Goal: Information Seeking & Learning: Learn about a topic

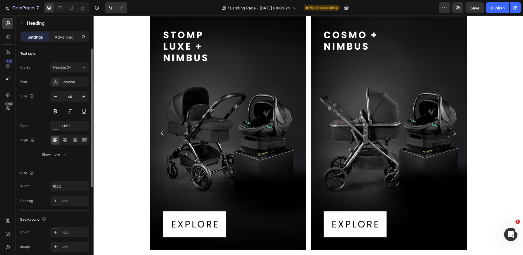
scroll to position [831, 0]
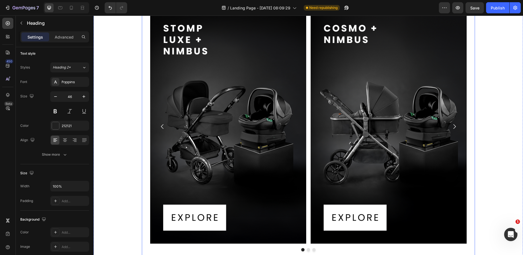
click at [319, 68] on div "GET NIMBUS WITH   THESE COLLECTIONS: Heading GET NIMBUS WITH THESE TRAVEL SYSTE…" at bounding box center [308, 120] width 333 height 278
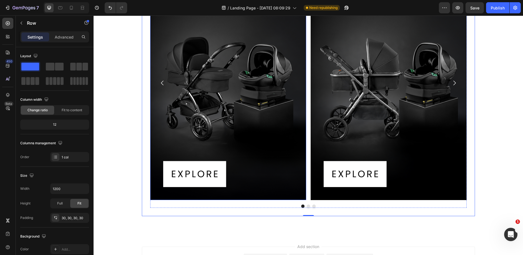
scroll to position [921, 0]
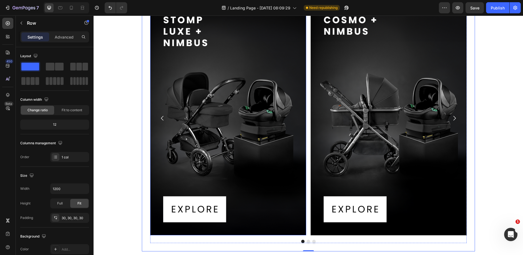
click at [211, 100] on img at bounding box center [228, 118] width 156 height 234
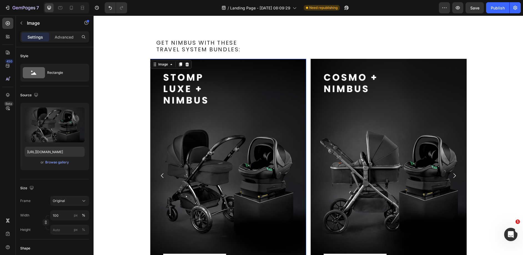
scroll to position [815, 0]
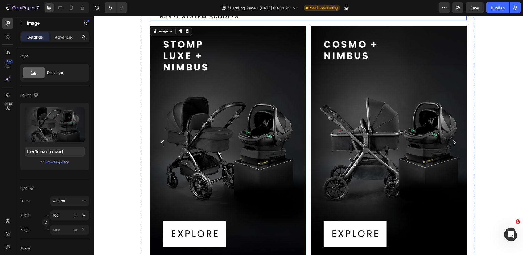
click at [189, 20] on h2 "GET NIMBUS WITH THESE TRAVEL SYSTEM BUNDLES:" at bounding box center [311, 13] width 311 height 14
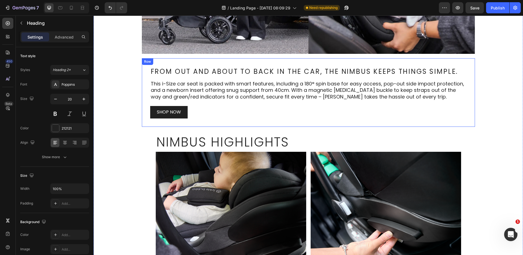
scroll to position [154, 0]
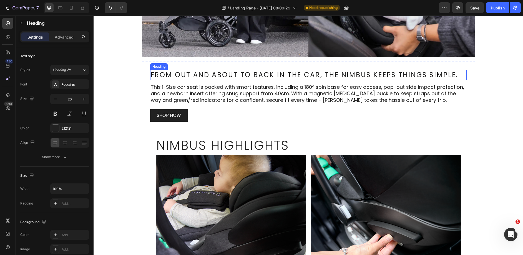
click at [181, 74] on h2 "From out and about to back in the car, the Nimbus keeps things simple." at bounding box center [308, 75] width 316 height 10
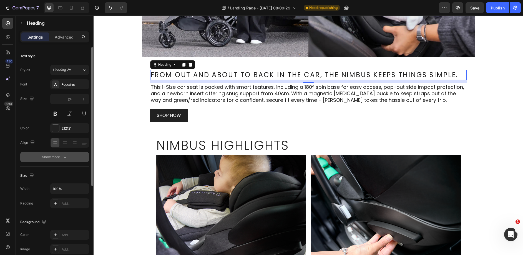
click at [56, 154] on div "Show more" at bounding box center [55, 157] width 26 height 6
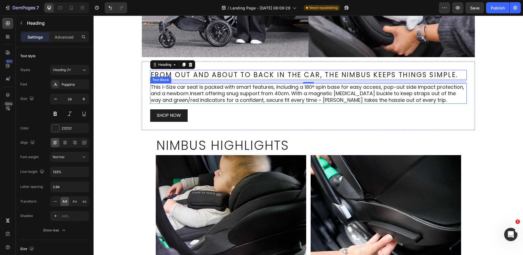
click at [201, 100] on p "This i-Size car seat is packed with smart features, including a 180° spin base …" at bounding box center [308, 93] width 315 height 19
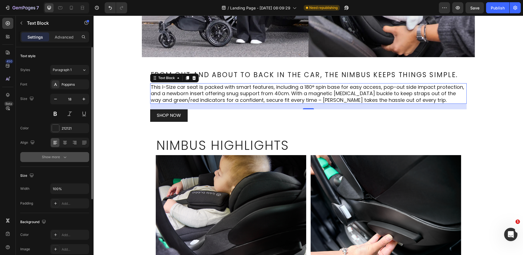
click at [52, 156] on div "Show more" at bounding box center [55, 157] width 26 height 6
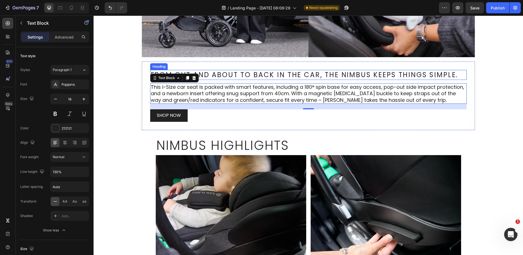
click at [310, 72] on h2 "From out and about to back in the car, the Nimbus keeps things simple." at bounding box center [308, 75] width 316 height 10
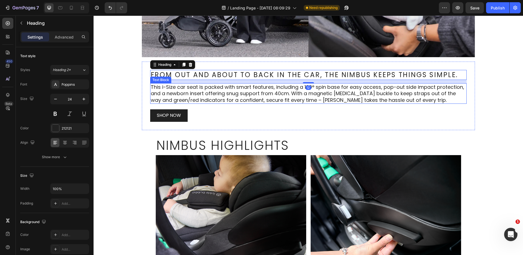
click at [324, 89] on p "This i-Size car seat is packed with smart features, including a 180° spin base …" at bounding box center [308, 93] width 315 height 19
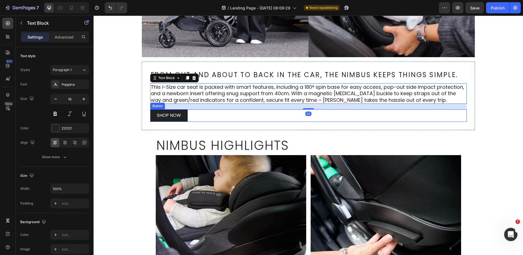
click at [317, 113] on div "SHOP NOW Button" at bounding box center [308, 115] width 316 height 12
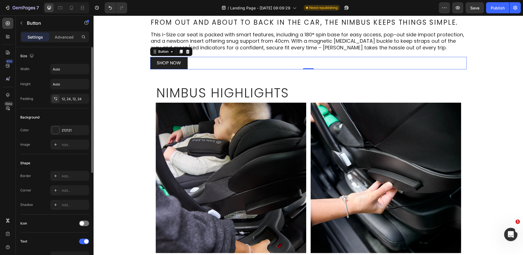
scroll to position [388, 0]
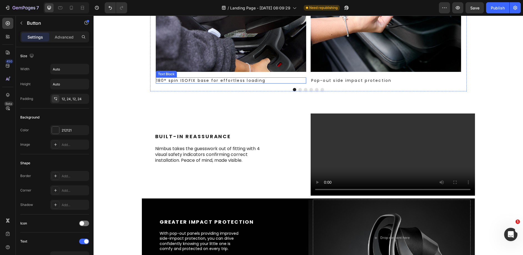
click at [185, 82] on p "180° spin ISOFIX base for effortless loading" at bounding box center [230, 80] width 149 height 5
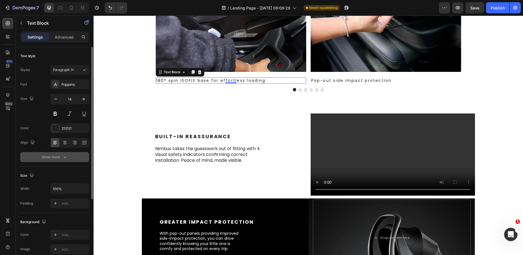
click at [58, 158] on div "Show more" at bounding box center [55, 157] width 26 height 6
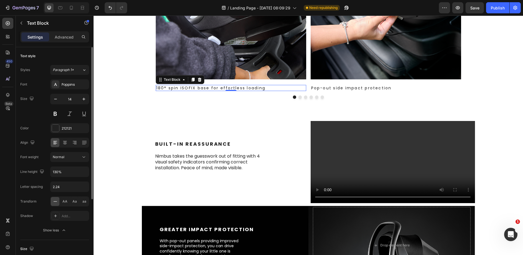
scroll to position [378, 0]
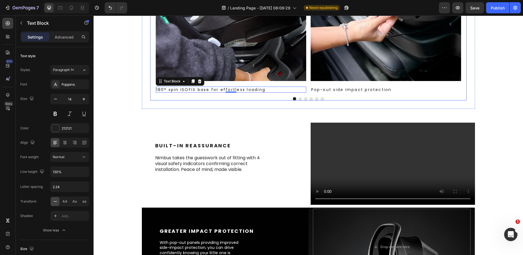
click at [304, 100] on button "Dot" at bounding box center [305, 98] width 3 height 3
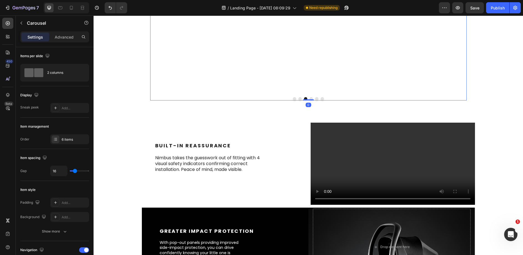
click at [223, 85] on div "Image Newborn insert for snug support from 40cm Text Block" at bounding box center [231, 12] width 150 height 162
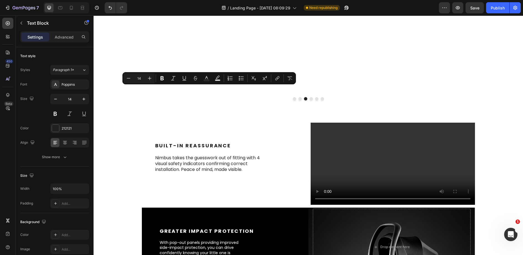
copy p "Newborn insert for snug support from 40cm"
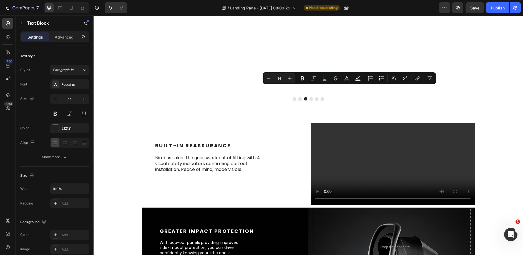
copy p "UPF 50+ hood for sun protection"
click at [309, 100] on button "Dot" at bounding box center [310, 98] width 3 height 3
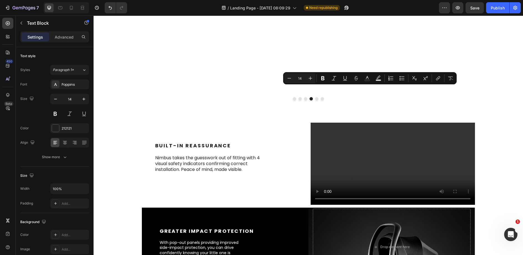
copy p "Visual indicators confirming correct installation"
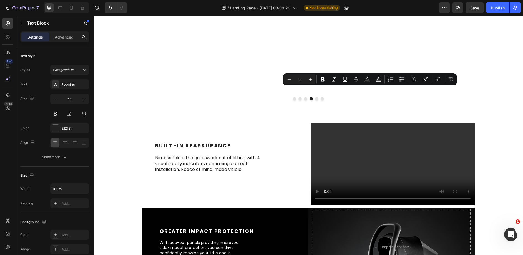
scroll to position [339, 0]
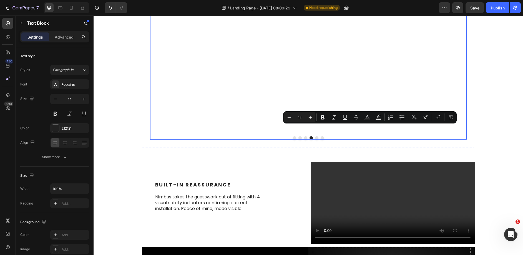
click at [315, 140] on button "Dot" at bounding box center [316, 137] width 3 height 3
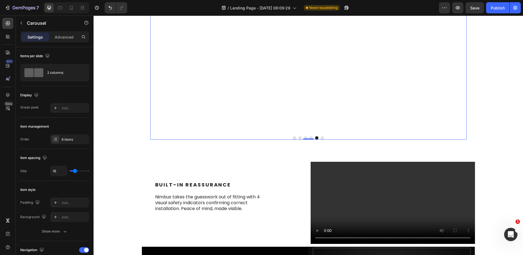
click at [321, 140] on button "Dot" at bounding box center [321, 137] width 3 height 3
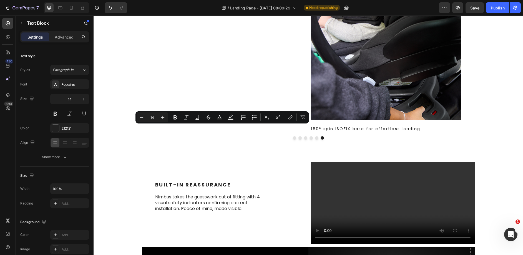
copy p "Magnetic buckle pad to make getting baby in and out easy"
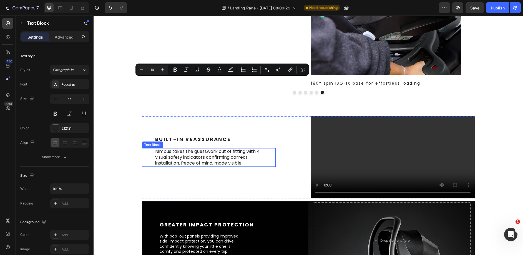
scroll to position [412, 0]
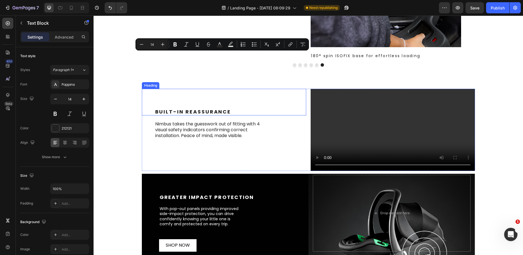
click at [200, 112] on div "Built-In Reassurance Heading" at bounding box center [224, 102] width 164 height 27
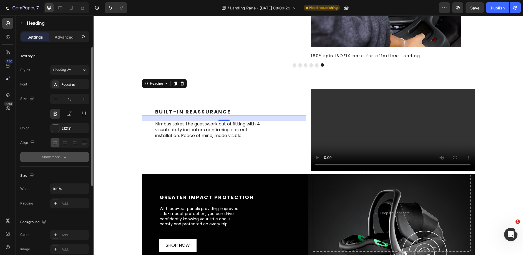
click at [54, 158] on div "Show more" at bounding box center [55, 157] width 26 height 6
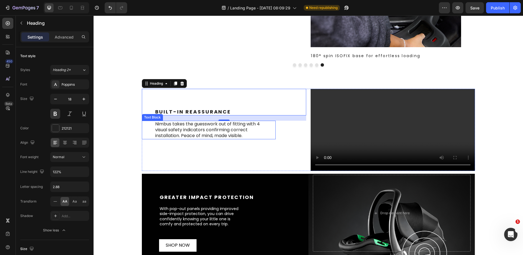
click at [203, 137] on p "Nimbus takes the guesswork out of fitting with 4 visual safety indicators confi…" at bounding box center [211, 129] width 112 height 17
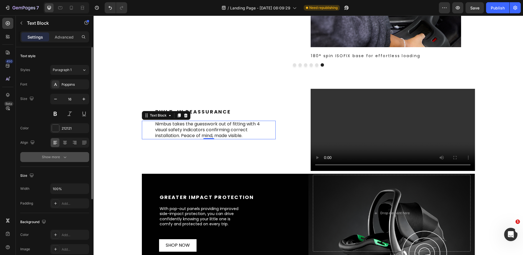
click at [65, 155] on icon "button" at bounding box center [65, 157] width 6 height 6
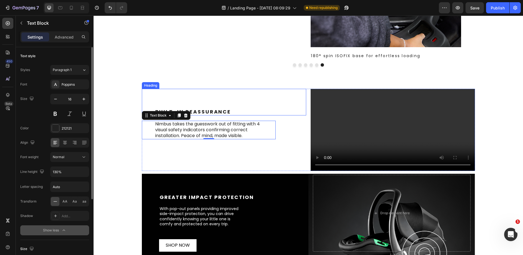
click at [220, 113] on h2 "Built-In Reassurance" at bounding box center [230, 111] width 151 height 7
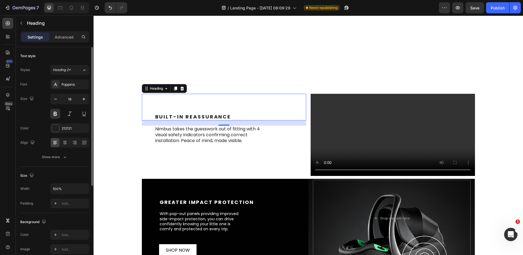
scroll to position [637, 0]
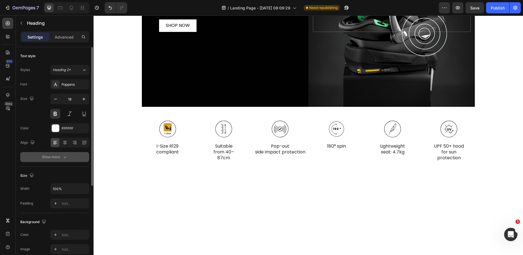
click at [60, 156] on div "Show more" at bounding box center [55, 157] width 26 height 6
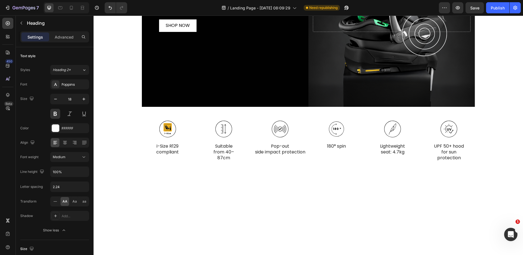
click at [207, 7] on p "comfy and protected on every trip." at bounding box center [219, 4] width 119 height 5
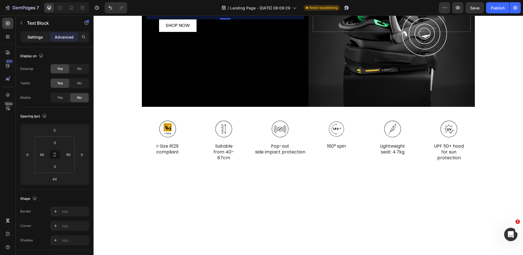
click at [27, 38] on p "Settings" at bounding box center [35, 37] width 16 height 6
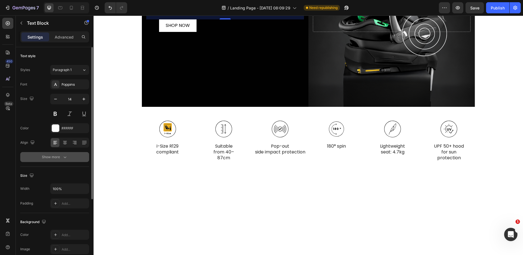
click at [41, 156] on button "Show more" at bounding box center [54, 157] width 69 height 10
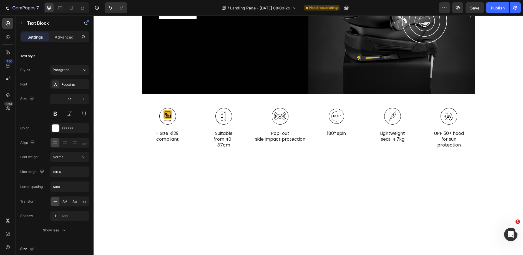
scroll to position [449, 0]
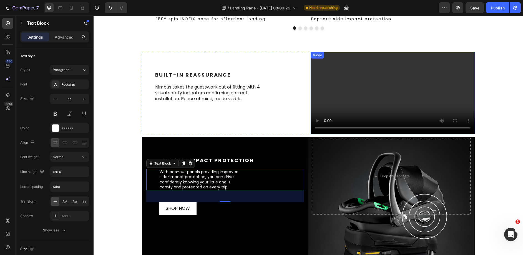
click at [318, 84] on video at bounding box center [392, 93] width 164 height 82
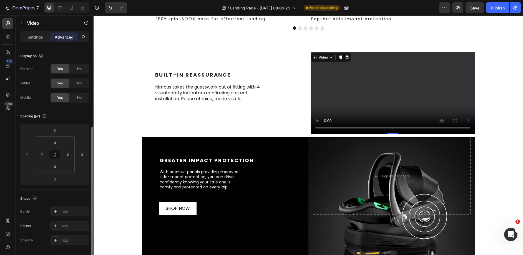
scroll to position [103, 0]
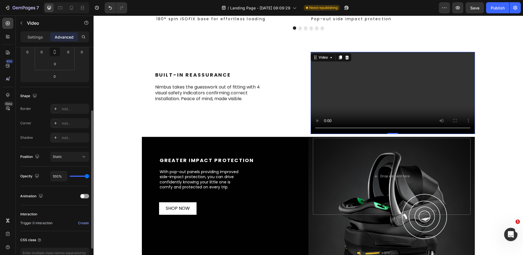
click at [41, 42] on div "Settings Advanced" at bounding box center [55, 39] width 78 height 16
click at [41, 42] on div "Settings Advanced" at bounding box center [54, 36] width 69 height 11
click at [41, 41] on div "Settings" at bounding box center [35, 36] width 28 height 9
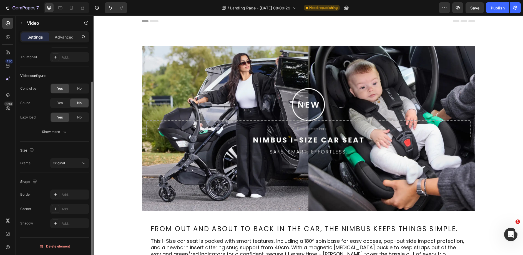
scroll to position [97, 0]
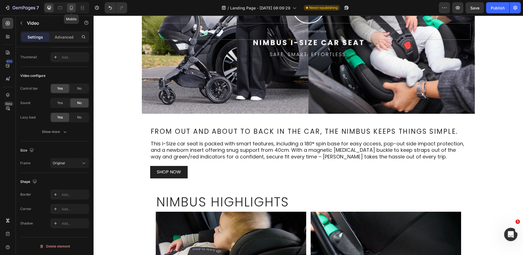
click at [69, 8] on icon at bounding box center [72, 8] width 6 height 6
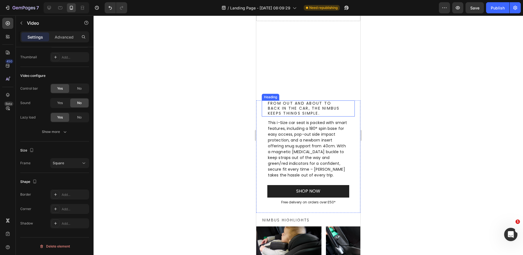
click at [297, 110] on h2 "From out and about to back in the car, the Nimbus keeps things simple." at bounding box center [308, 108] width 82 height 16
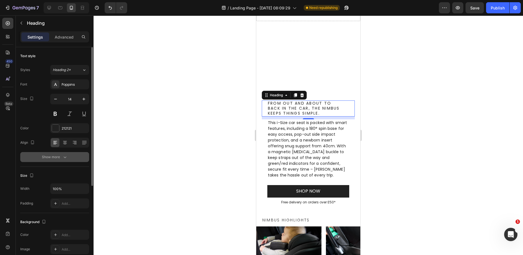
click at [67, 161] on button "Show more" at bounding box center [54, 157] width 69 height 10
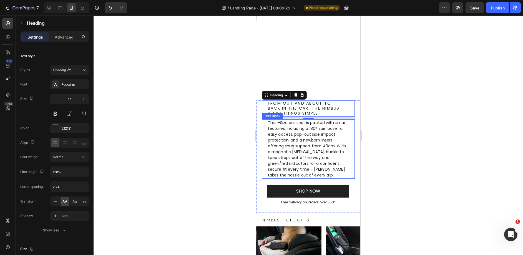
click at [297, 148] on p "This i-Size car seat is packed with smart features, including a 180° spin base …" at bounding box center [308, 149] width 81 height 58
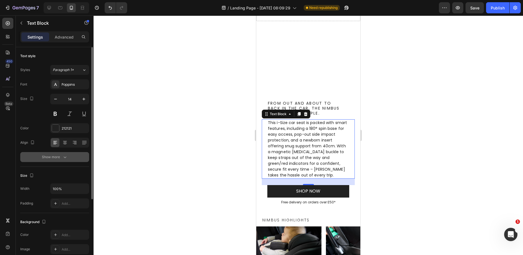
click at [65, 160] on icon "button" at bounding box center [65, 157] width 6 height 6
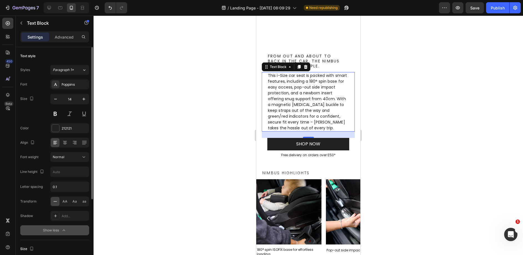
scroll to position [150, 0]
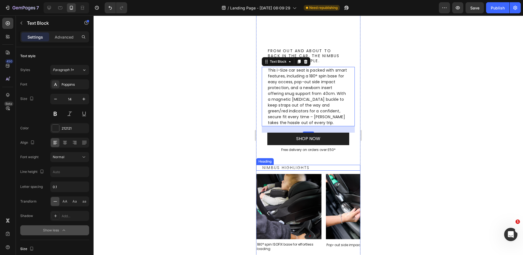
click at [283, 166] on h2 "Nimbus Highlights" at bounding box center [308, 168] width 93 height 6
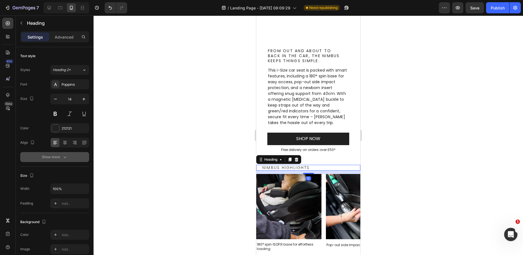
click at [52, 158] on div "Show more" at bounding box center [55, 157] width 26 height 6
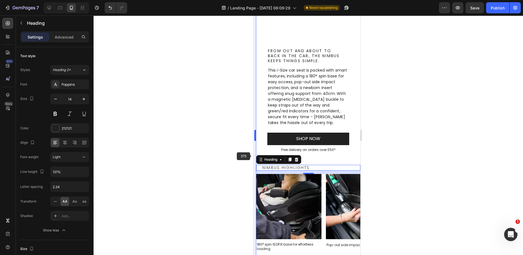
scroll to position [244, 0]
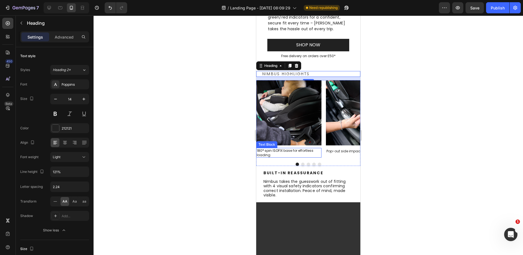
click at [270, 153] on p "180° spin ISOFIX base for effortless loading" at bounding box center [289, 152] width 64 height 9
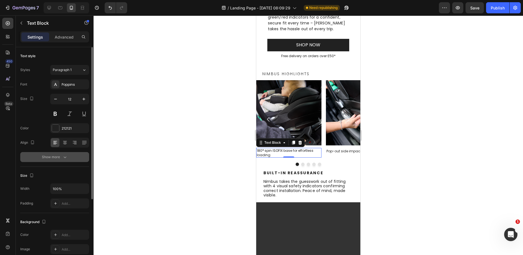
click at [53, 156] on div "Show more" at bounding box center [55, 157] width 26 height 6
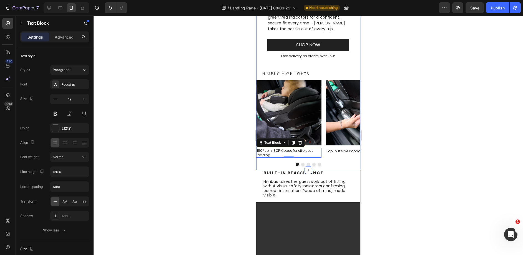
click at [280, 169] on div "Image 180° spin ISOFIX base for effortless loading Text Block 0 Image Pop-out s…" at bounding box center [308, 125] width 104 height 90
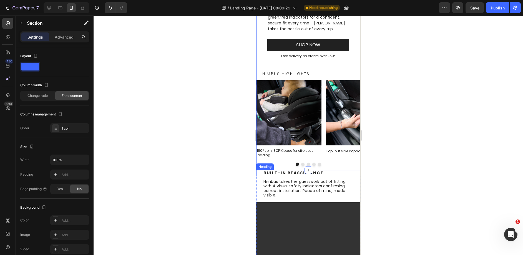
click at [277, 171] on h2 "Built-In Reassurance" at bounding box center [311, 173] width 97 height 6
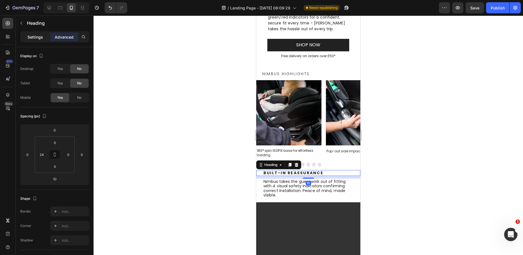
click at [39, 40] on div "Settings" at bounding box center [35, 36] width 28 height 9
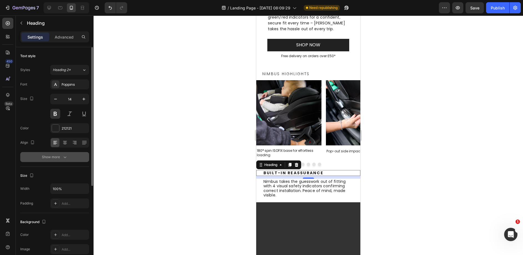
click at [58, 158] on div "Show more" at bounding box center [55, 157] width 26 height 6
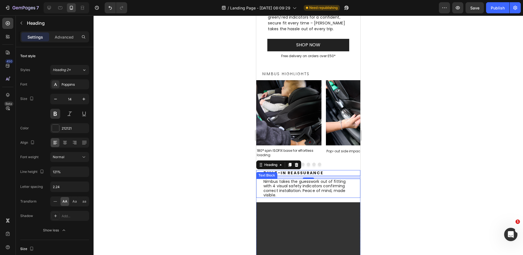
click at [308, 189] on p "Nimbus takes the guesswork out of fitting with 4 visual safety indicators confi…" at bounding box center [308, 188] width 91 height 18
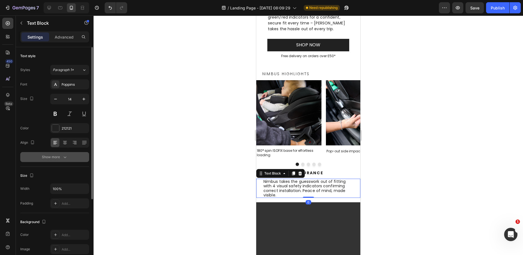
click at [47, 157] on div "Show more" at bounding box center [55, 157] width 26 height 6
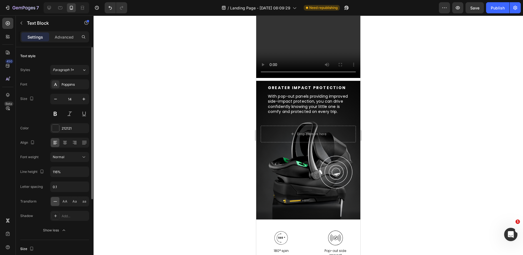
scroll to position [473, 0]
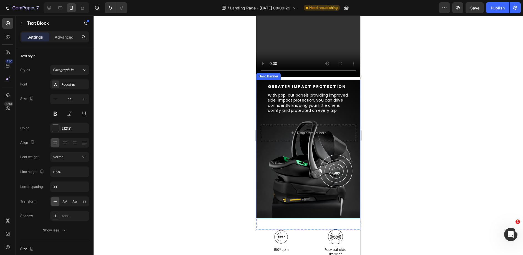
click at [296, 84] on h2 "Greater impact protection" at bounding box center [311, 86] width 88 height 5
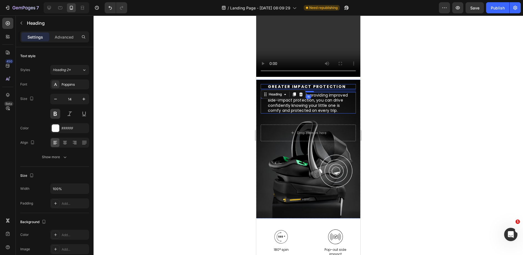
click at [295, 106] on p "With pop-out panels providing improved side-impact protection, you can drive co…" at bounding box center [308, 103] width 81 height 20
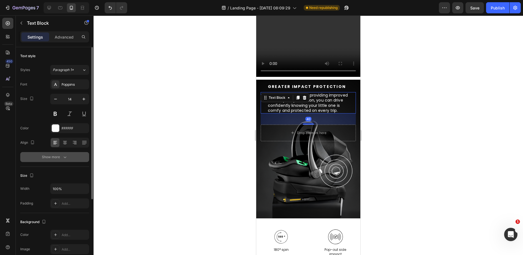
click at [63, 157] on icon "button" at bounding box center [65, 157] width 6 height 6
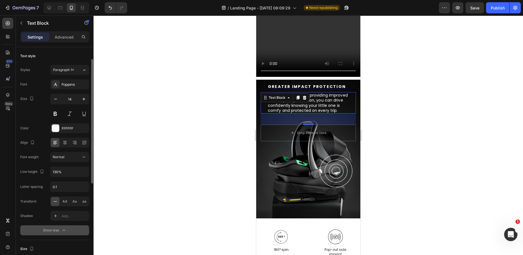
scroll to position [33, 0]
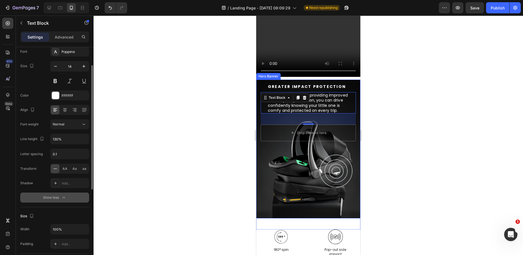
click at [272, 168] on div "Background Image" at bounding box center [308, 149] width 104 height 139
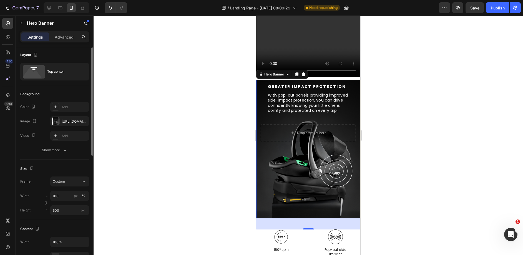
scroll to position [637, 0]
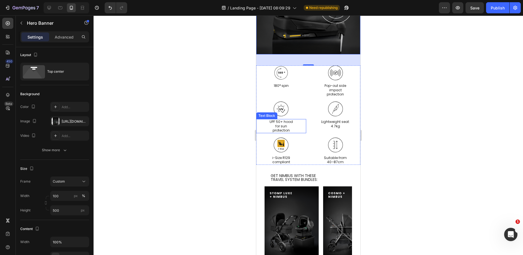
click at [274, 124] on p "for sun" at bounding box center [281, 126] width 49 height 4
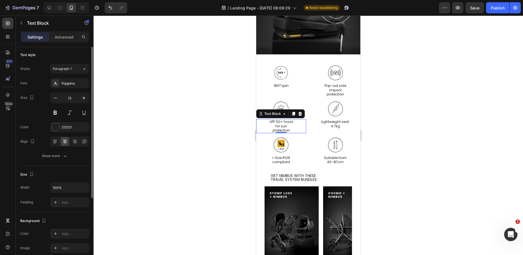
scroll to position [0, 0]
click at [44, 153] on button "Show more" at bounding box center [54, 157] width 69 height 10
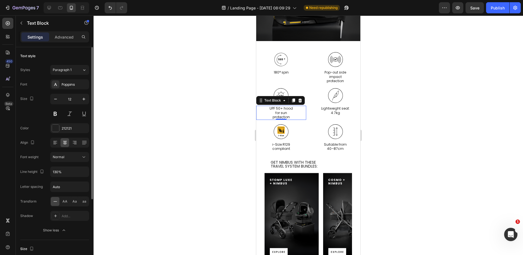
scroll to position [679, 0]
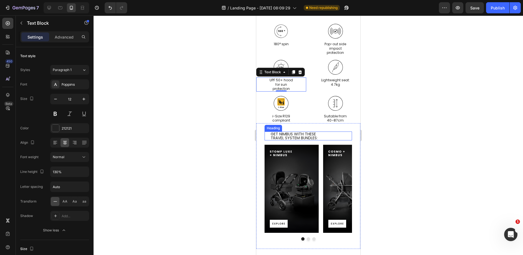
click at [274, 133] on h2 "GET NIMBUS WITH THESE TRAVEL SYSTEM BUNDLES:" at bounding box center [311, 135] width 82 height 9
